Goal: Information Seeking & Learning: Learn about a topic

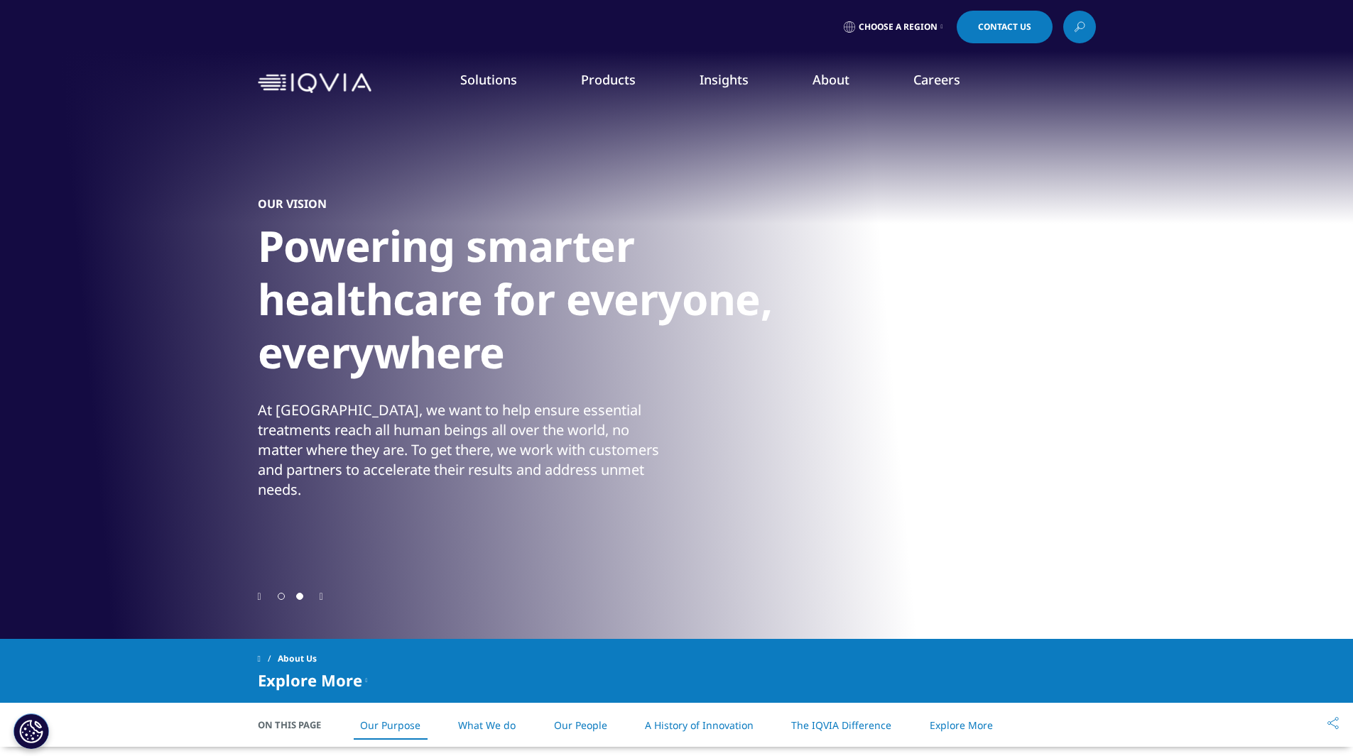
click at [261, 598] on icon "Previous slide" at bounding box center [260, 597] width 4 height 10
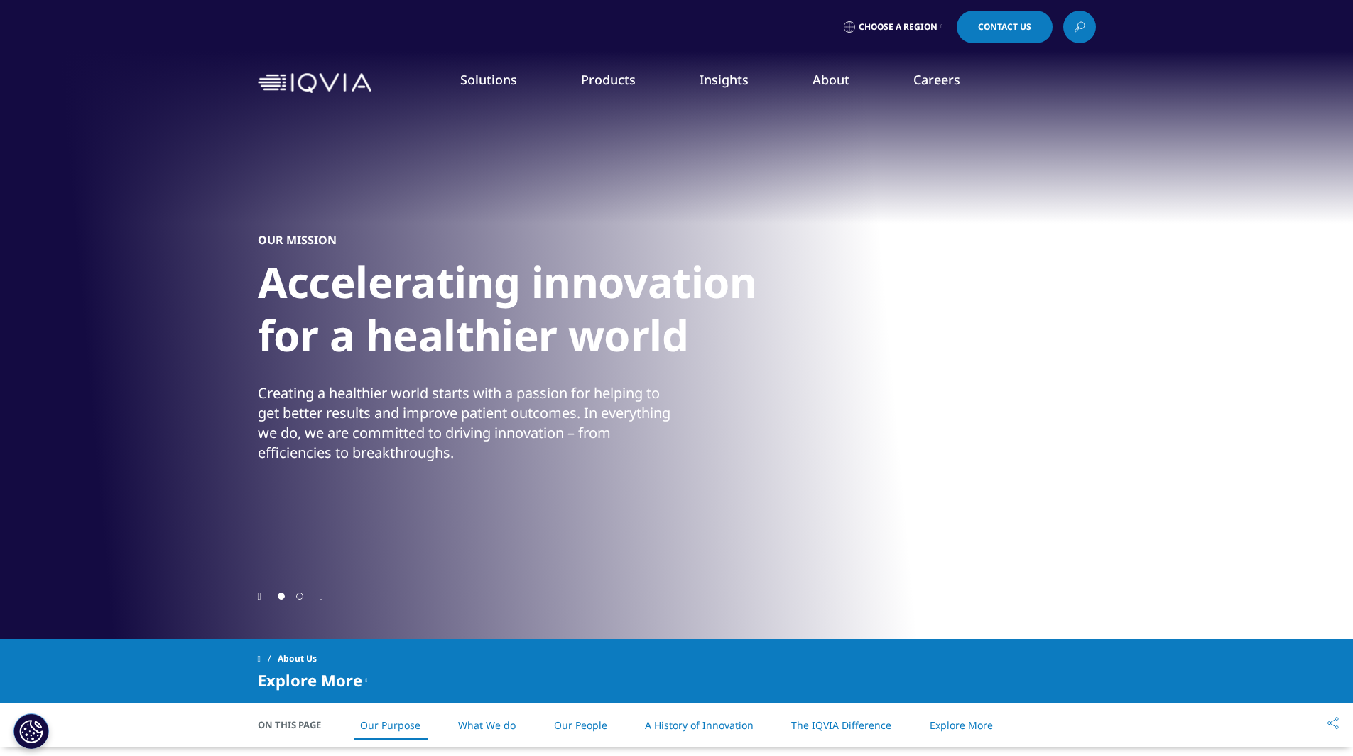
click at [337, 456] on div "Creating a healthier world starts with a passion for helping to get better resu…" at bounding box center [465, 423] width 415 height 80
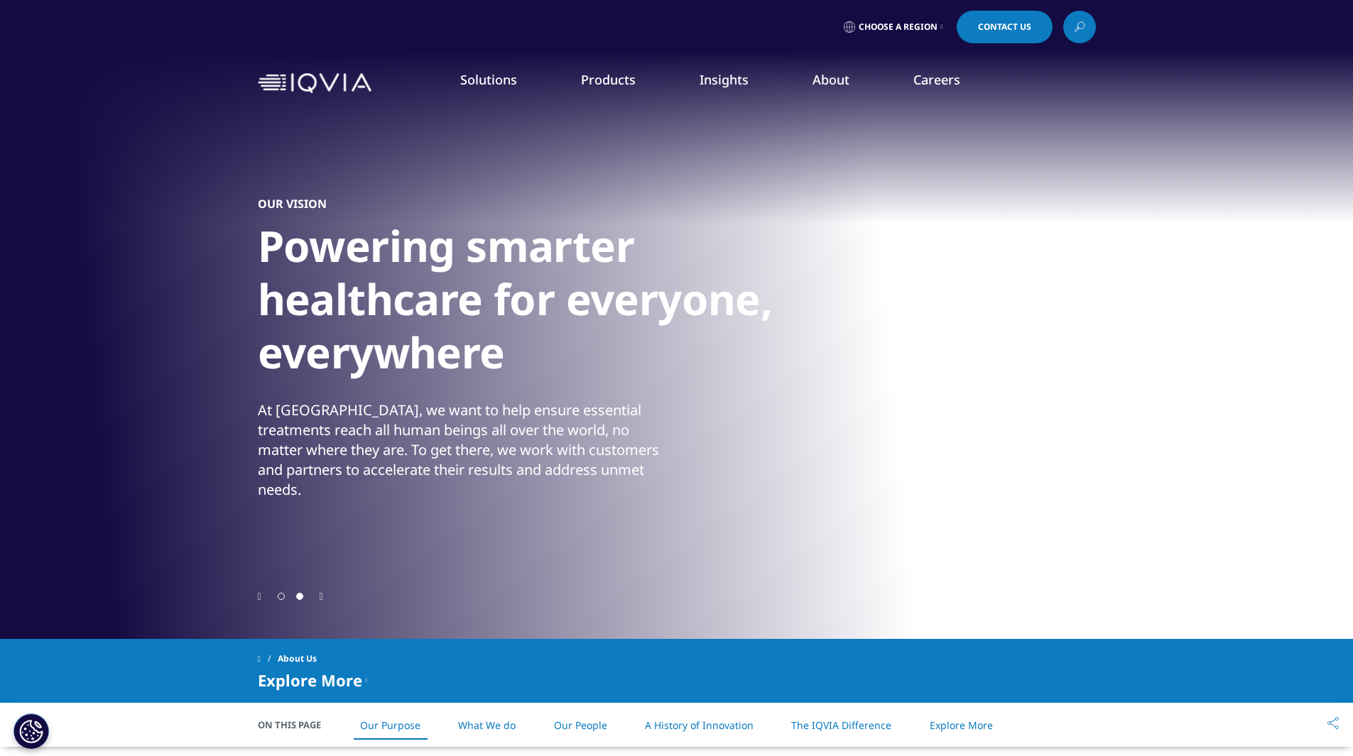
click at [258, 597] on icon "Previous slide" at bounding box center [260, 597] width 4 height 10
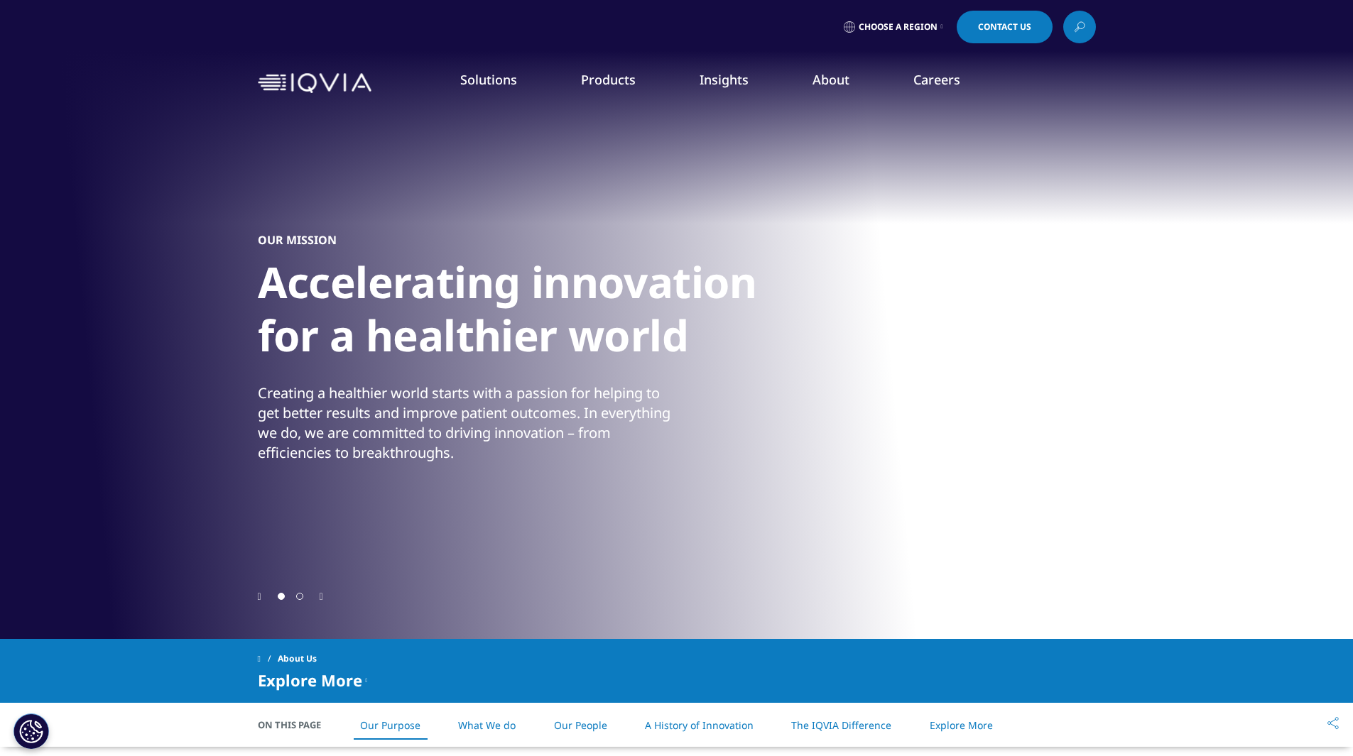
scroll to position [142, 0]
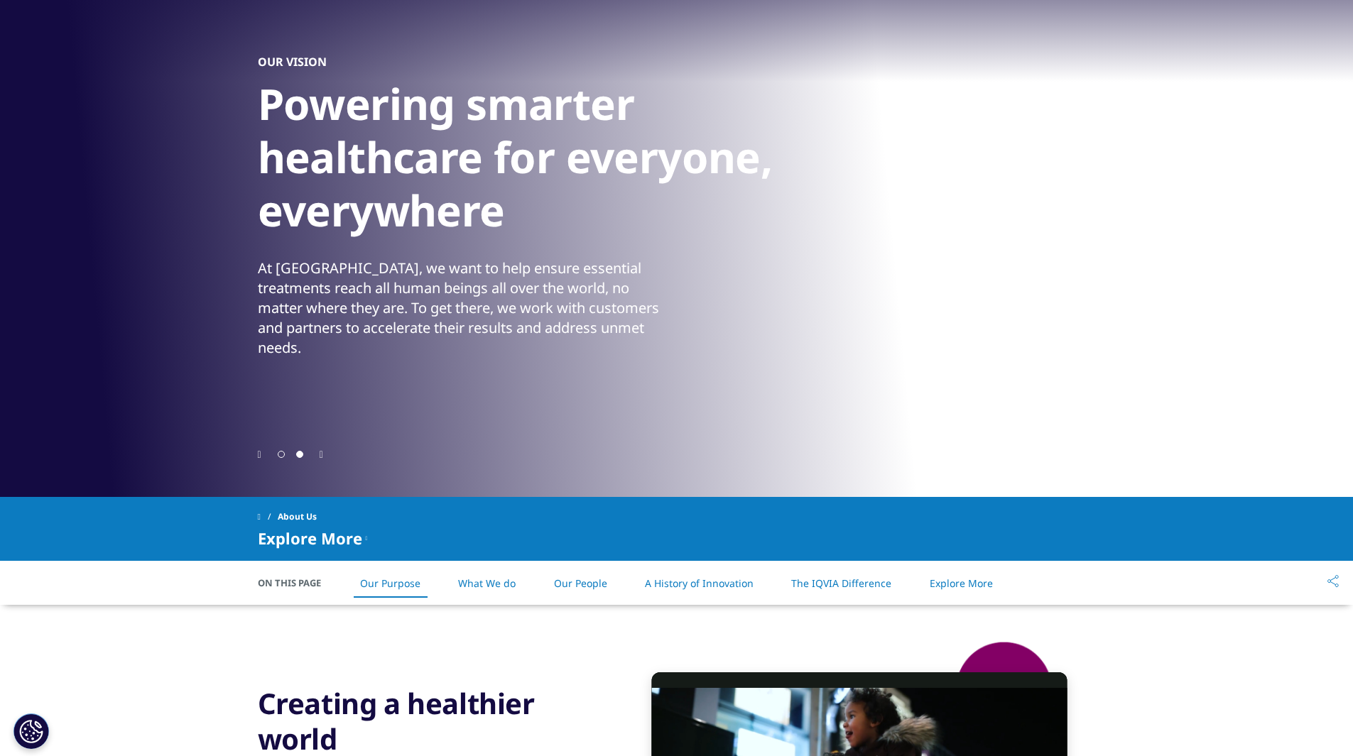
click at [368, 538] on icon at bounding box center [367, 538] width 2 height 17
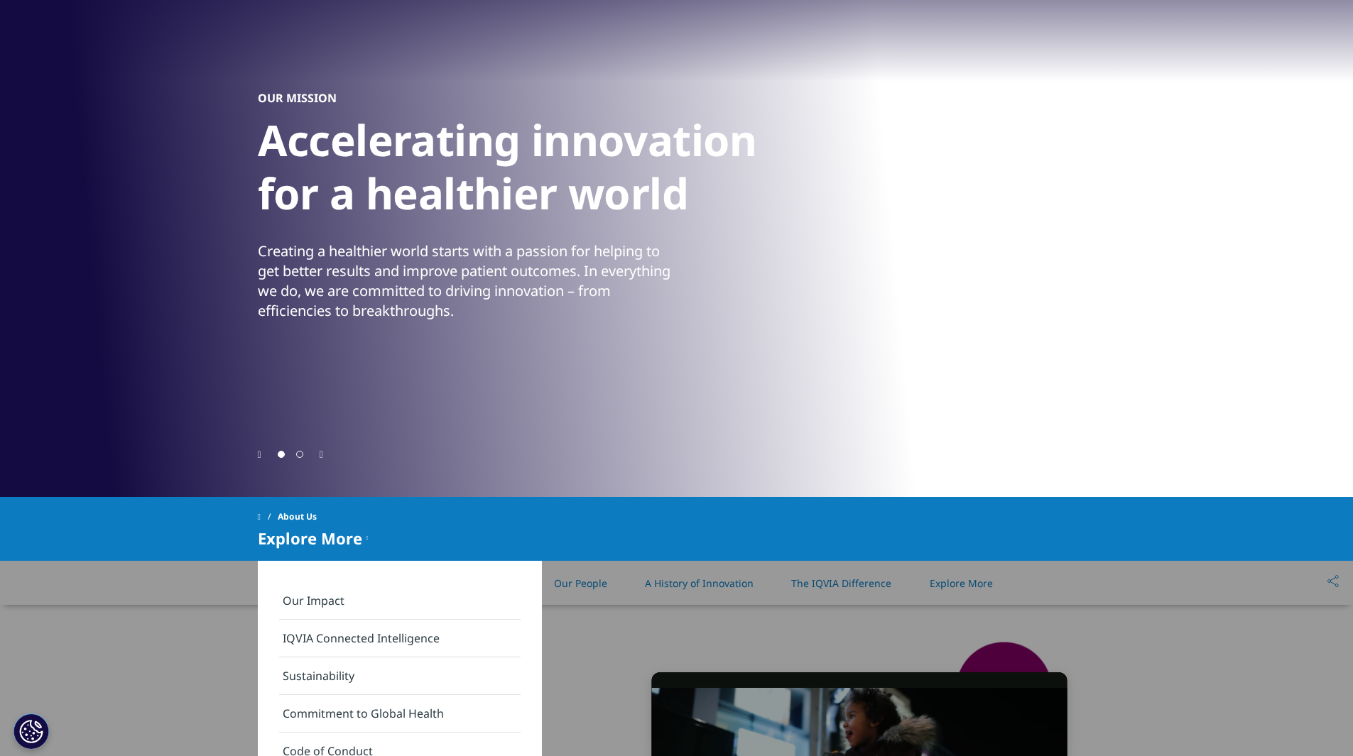
click at [367, 541] on icon at bounding box center [367, 538] width 2 height 17
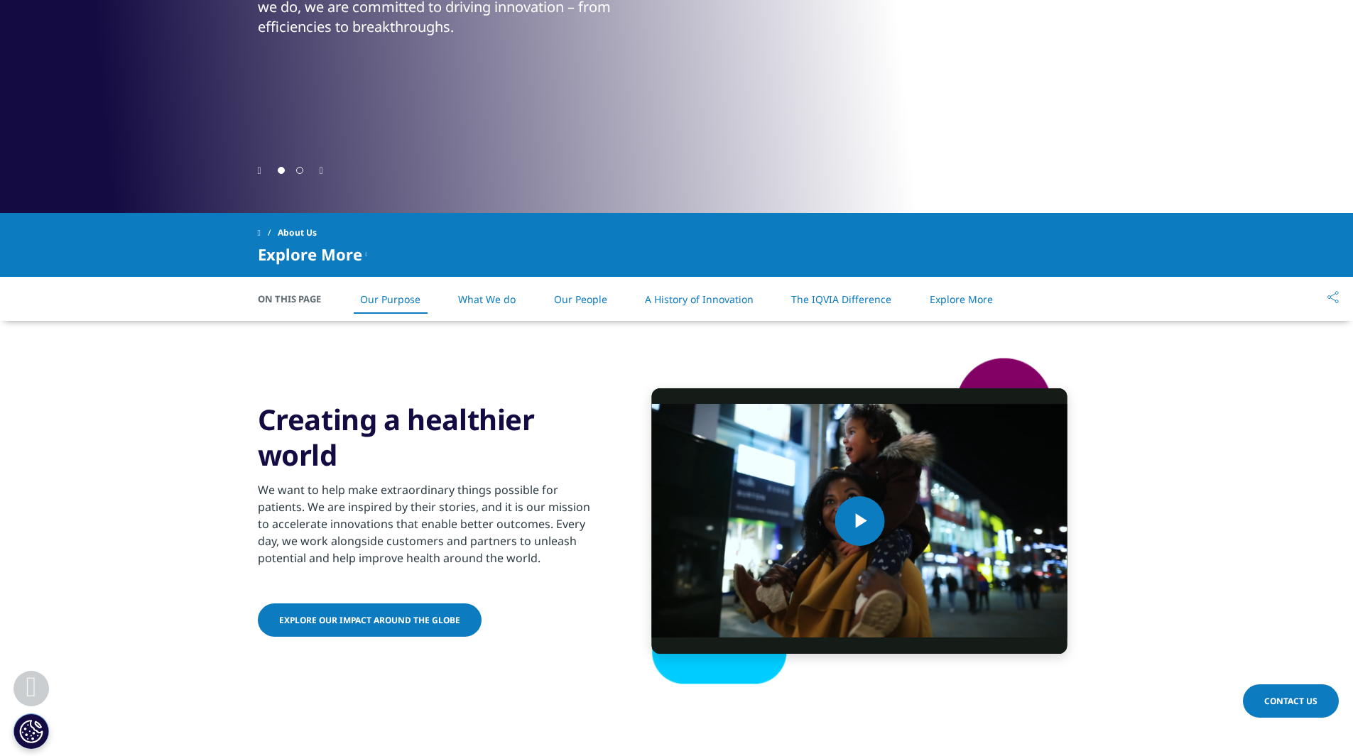
scroll to position [284, 0]
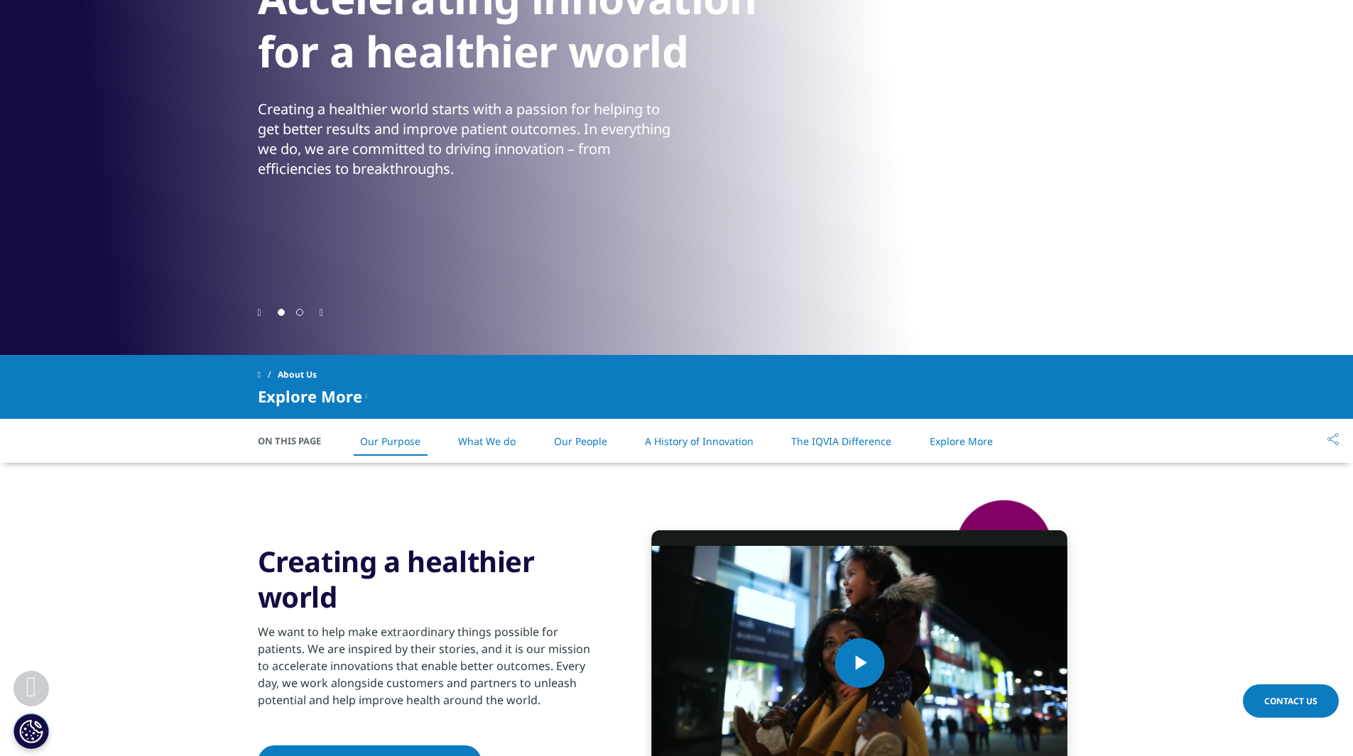
click at [485, 440] on link "What We do" at bounding box center [487, 441] width 58 height 13
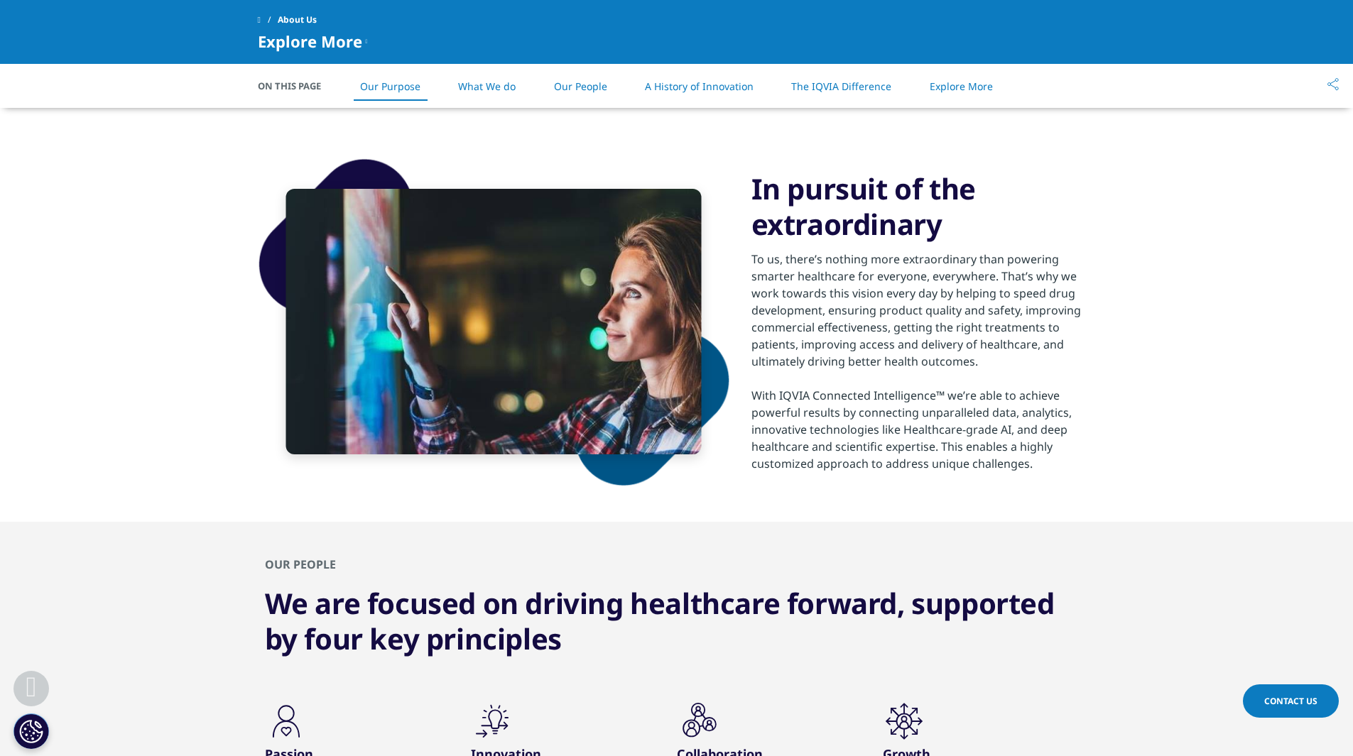
scroll to position [1060, 0]
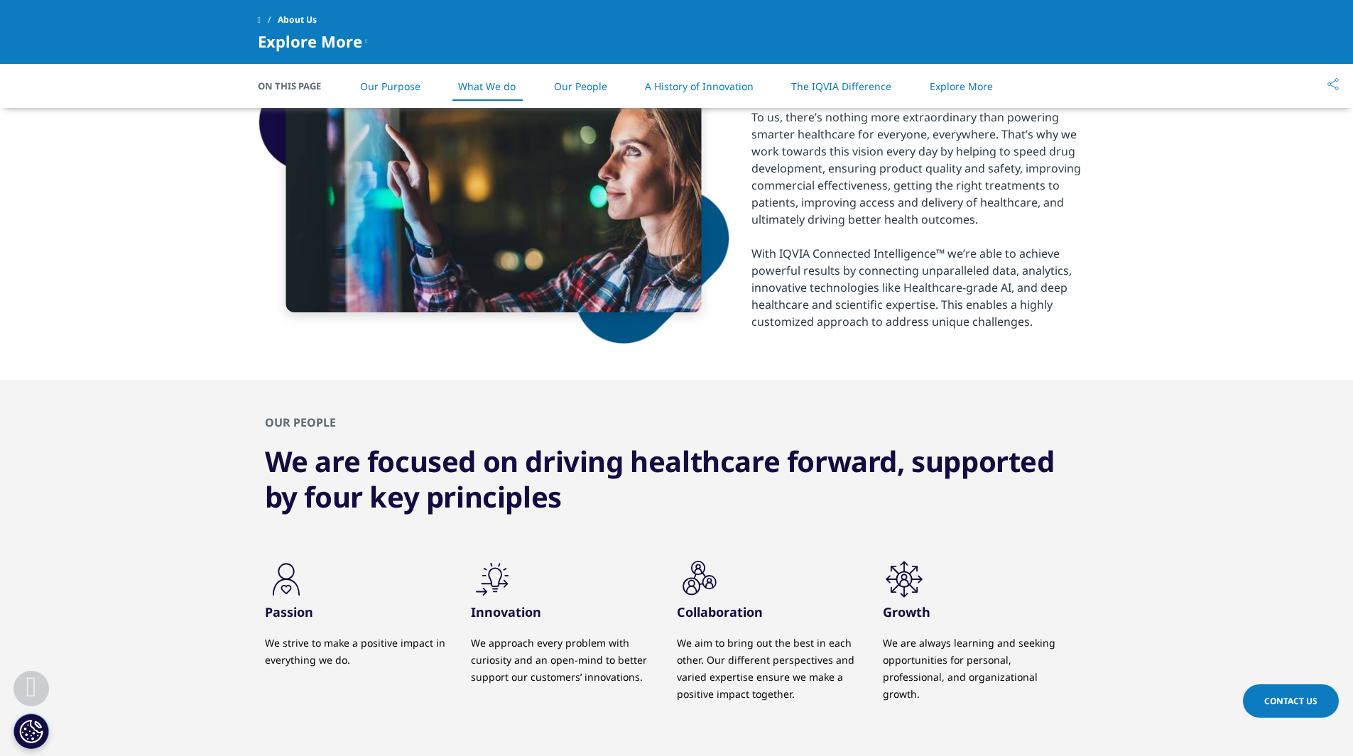
click at [482, 88] on link "What We do" at bounding box center [487, 86] width 58 height 13
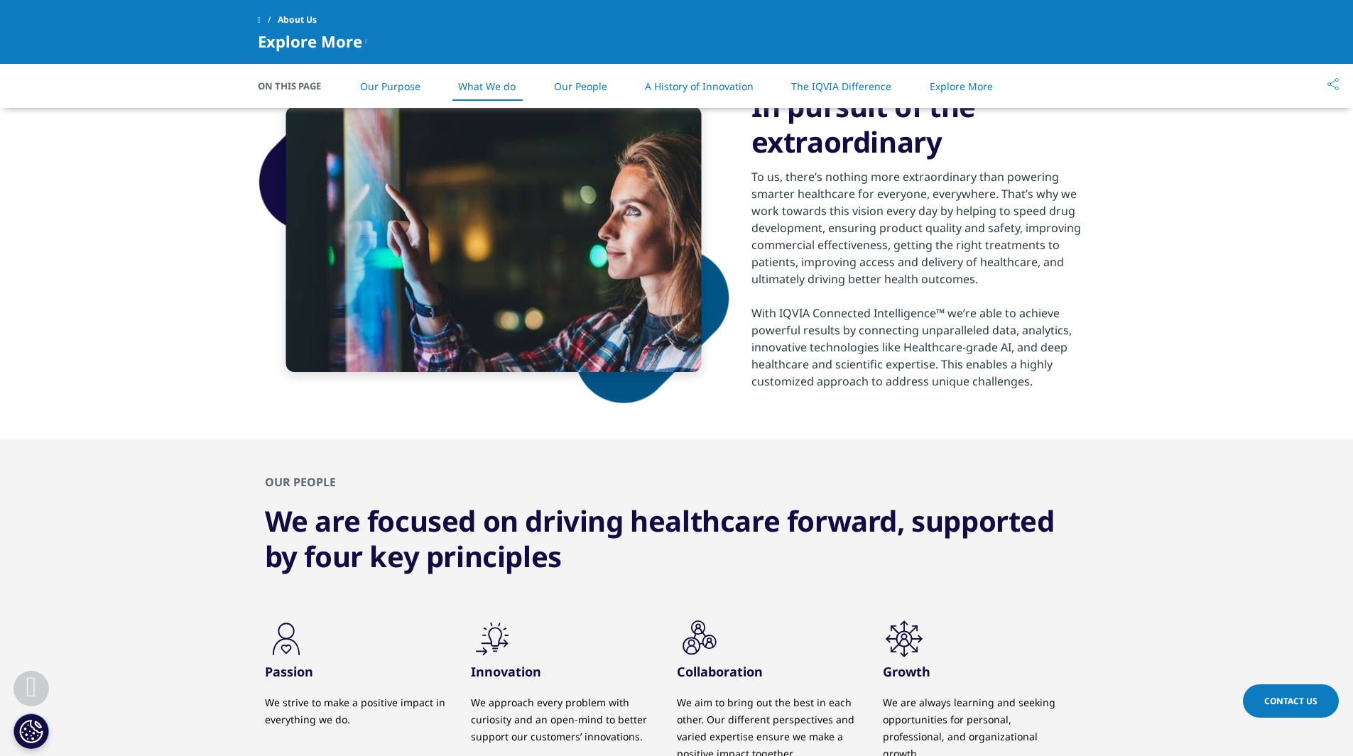
scroll to position [996, 0]
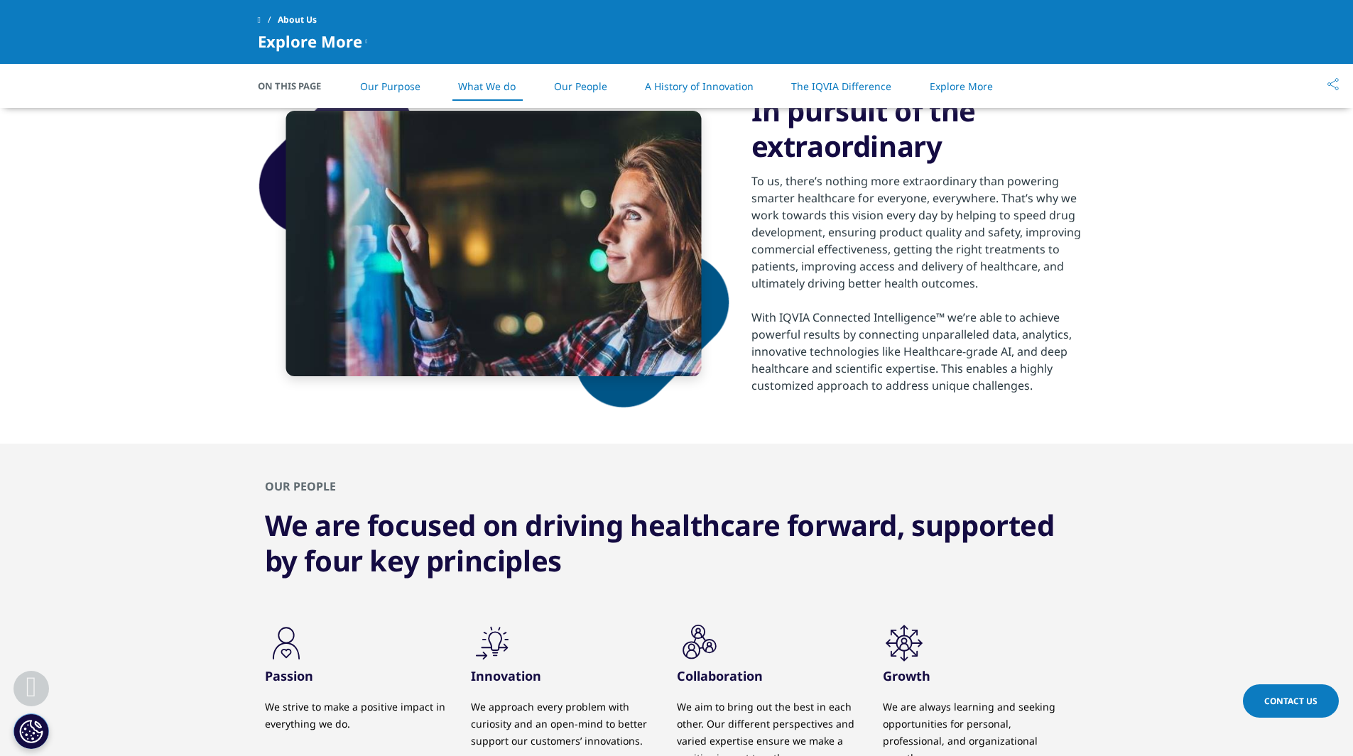
click at [707, 84] on link "A History of Innovation" at bounding box center [699, 86] width 109 height 13
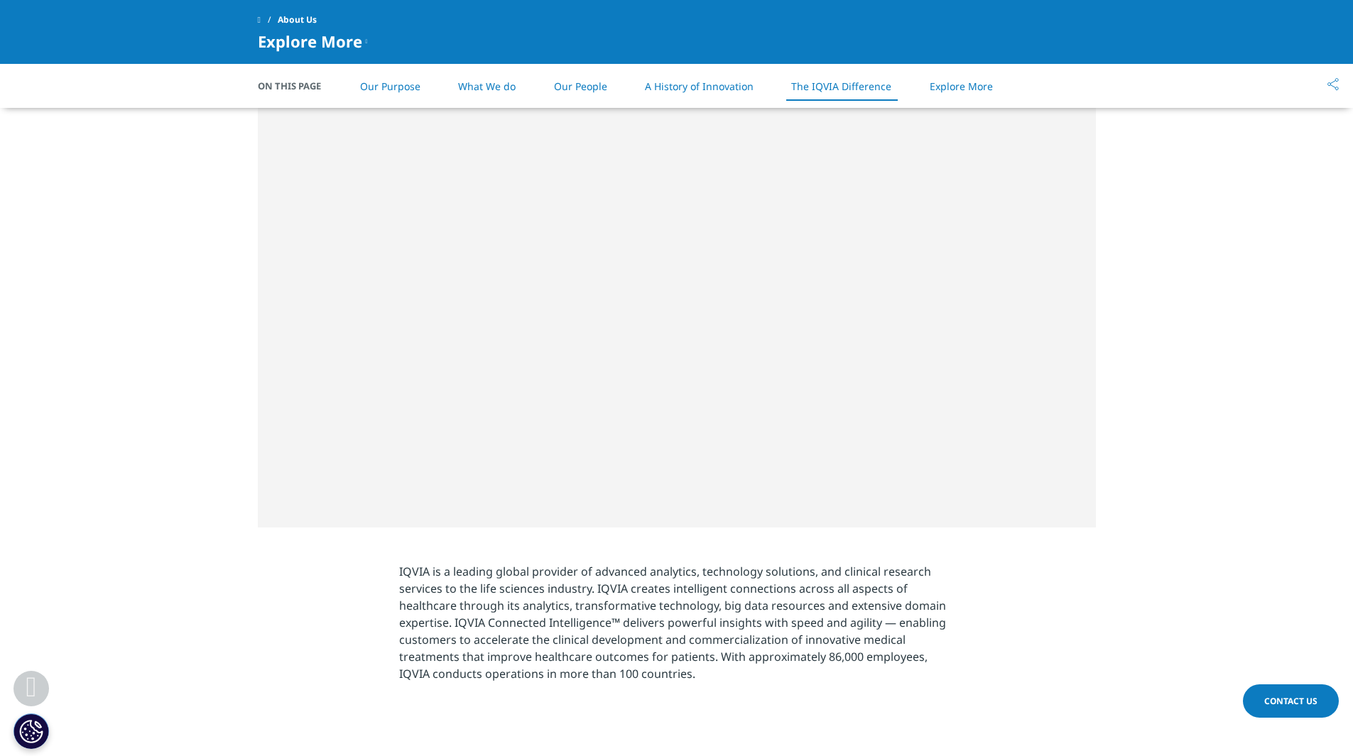
scroll to position [2714, 0]
